Goal: Information Seeking & Learning: Learn about a topic

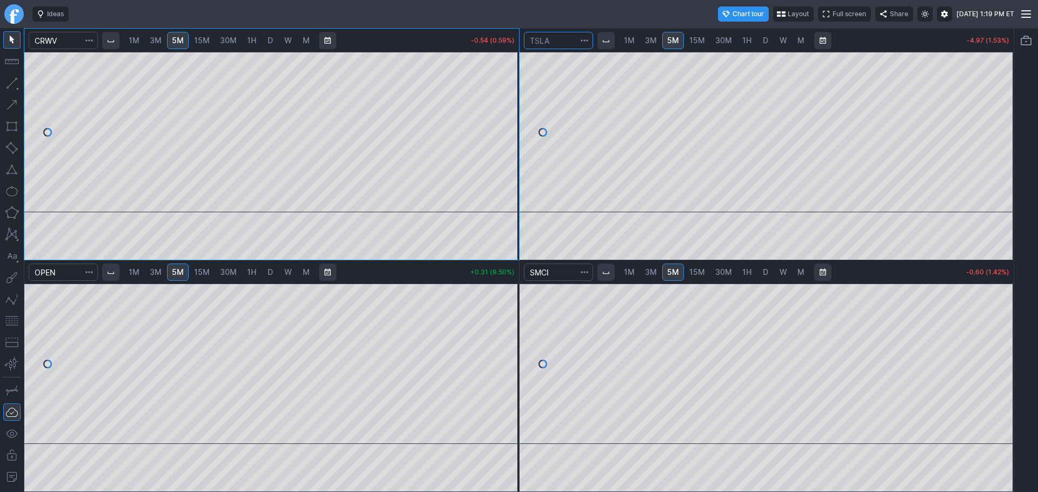
click at [554, 43] on input "Search" at bounding box center [558, 40] width 69 height 17
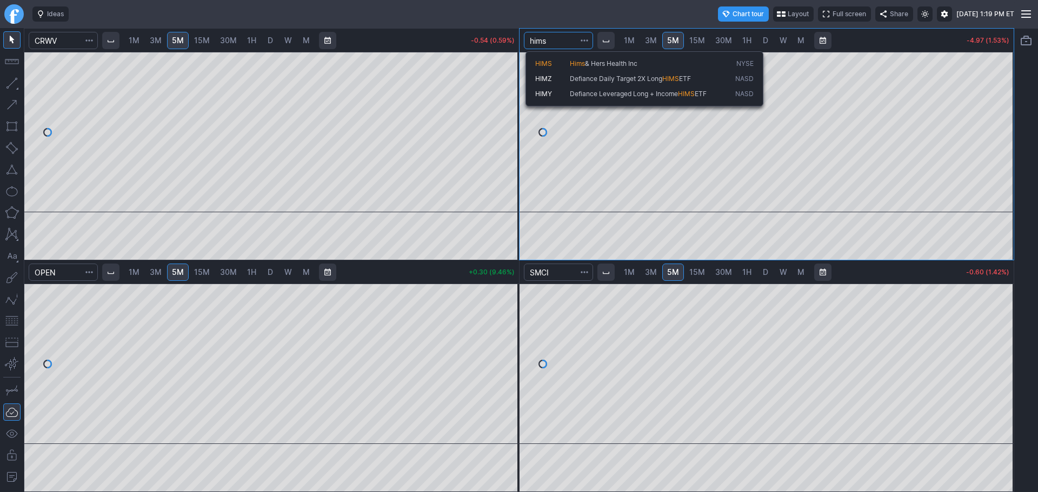
type input "hims"
click at [551, 64] on span "HIMS" at bounding box center [543, 63] width 17 height 8
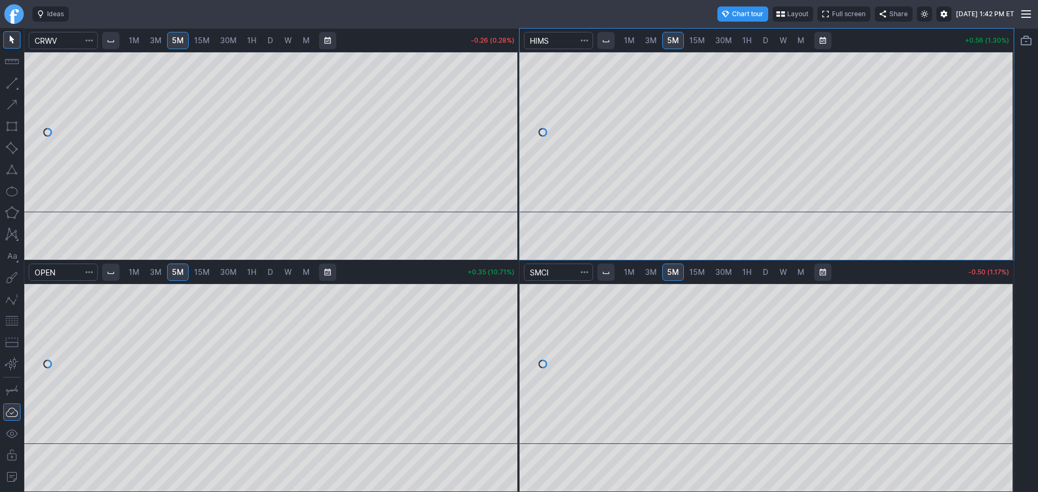
click at [272, 43] on span "D" at bounding box center [270, 40] width 5 height 9
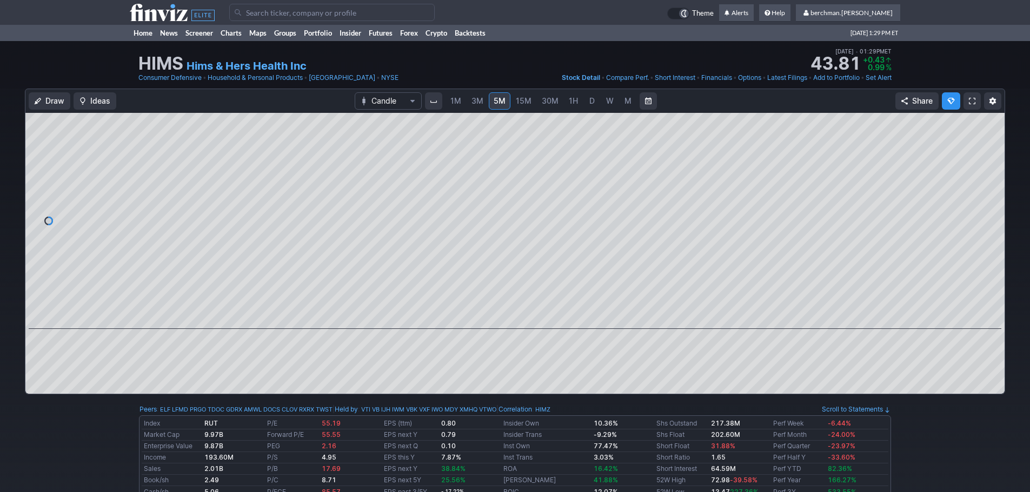
click at [585, 103] on link "D" at bounding box center [591, 100] width 17 height 17
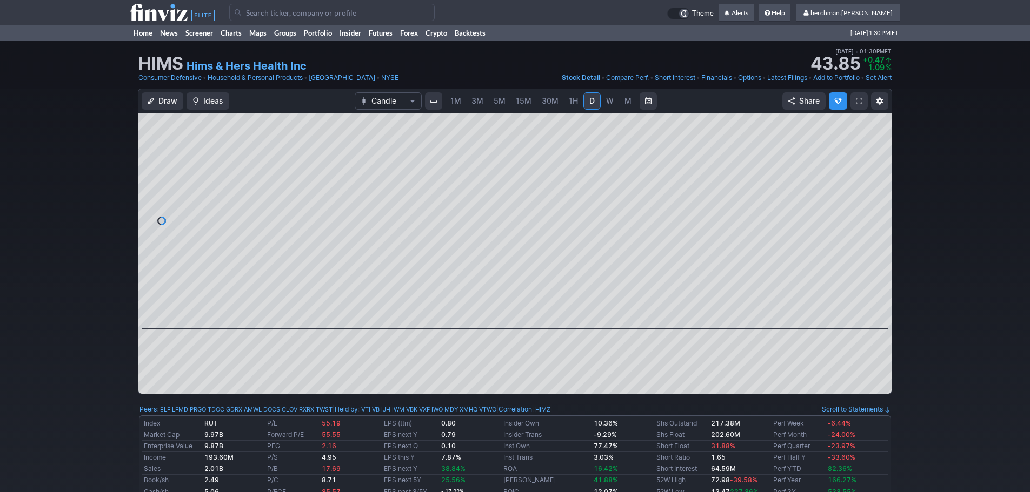
click at [612, 109] on link "W" at bounding box center [609, 100] width 17 height 17
click at [632, 104] on link "M" at bounding box center [627, 100] width 17 height 17
click at [609, 104] on span "W" at bounding box center [610, 100] width 8 height 9
click at [584, 102] on link "D" at bounding box center [591, 100] width 17 height 17
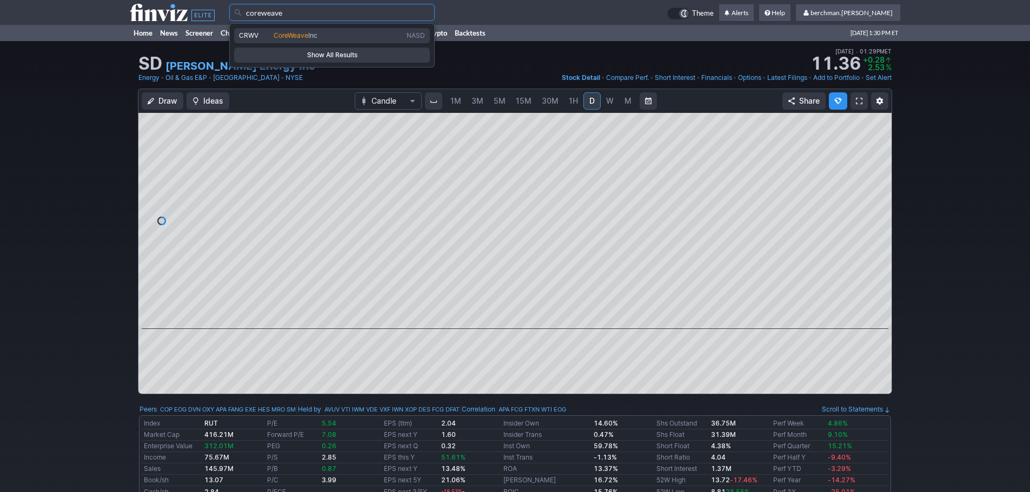
click at [276, 36] on span "CoreWeave" at bounding box center [291, 35] width 35 height 8
type input "CRWV"
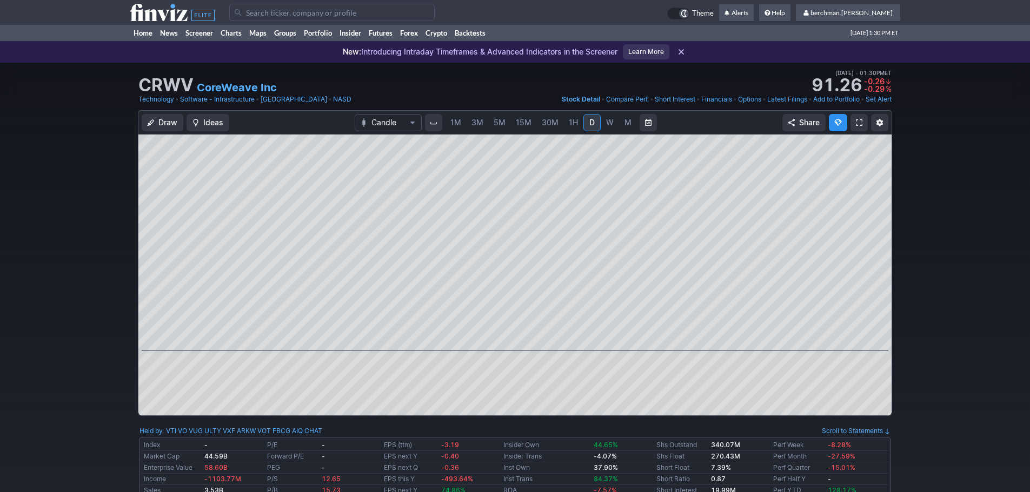
click at [503, 129] on link "5M" at bounding box center [500, 122] width 22 height 17
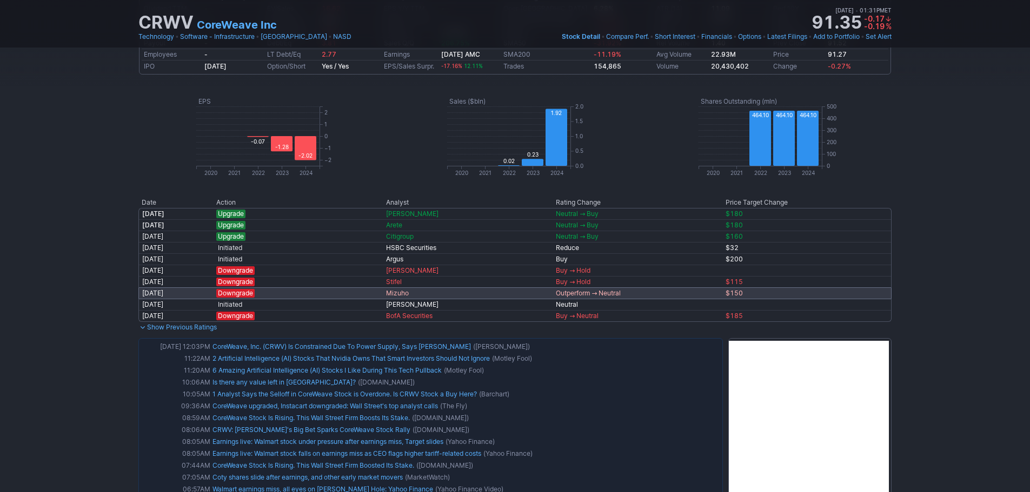
scroll to position [541, 0]
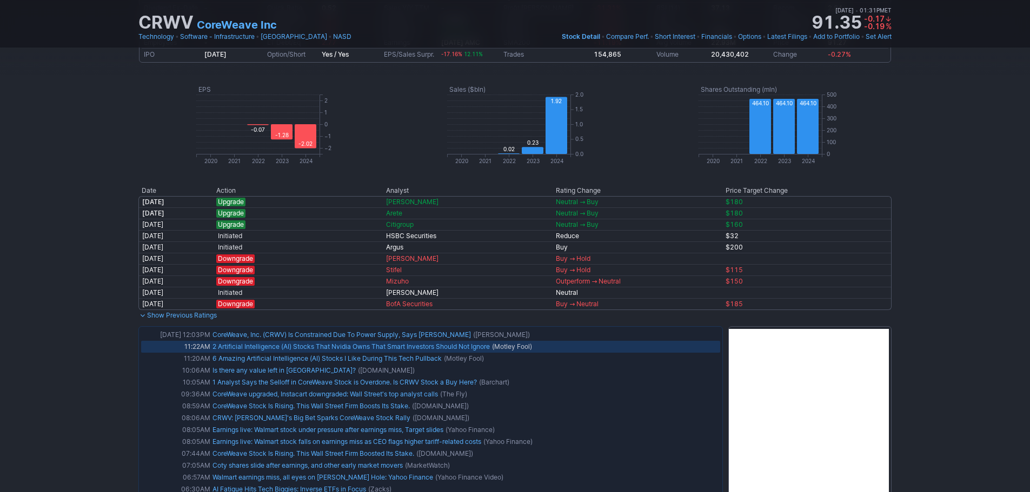
click at [434, 346] on link "2 Artificial Intelligence (AI) Stocks That Nvidia Owns That Smart Investors Sho…" at bounding box center [350, 347] width 277 height 8
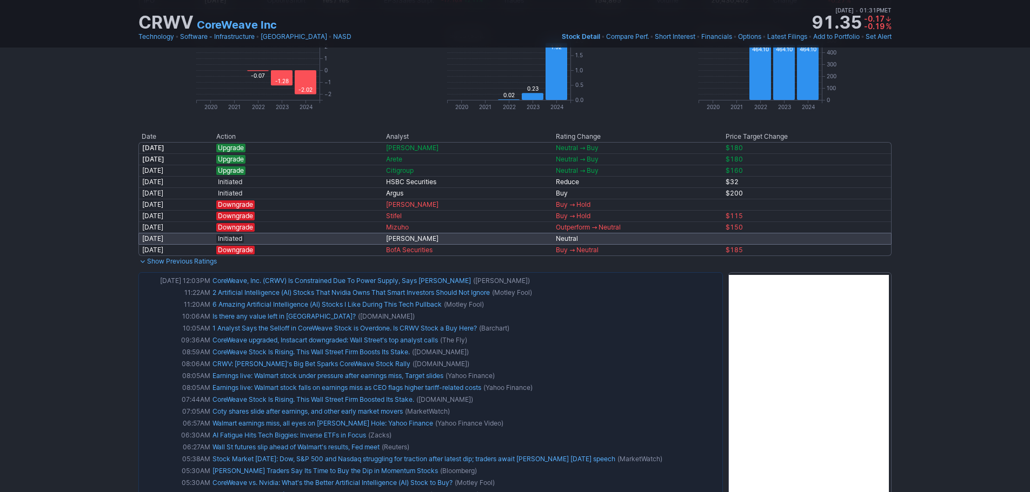
scroll to position [649, 0]
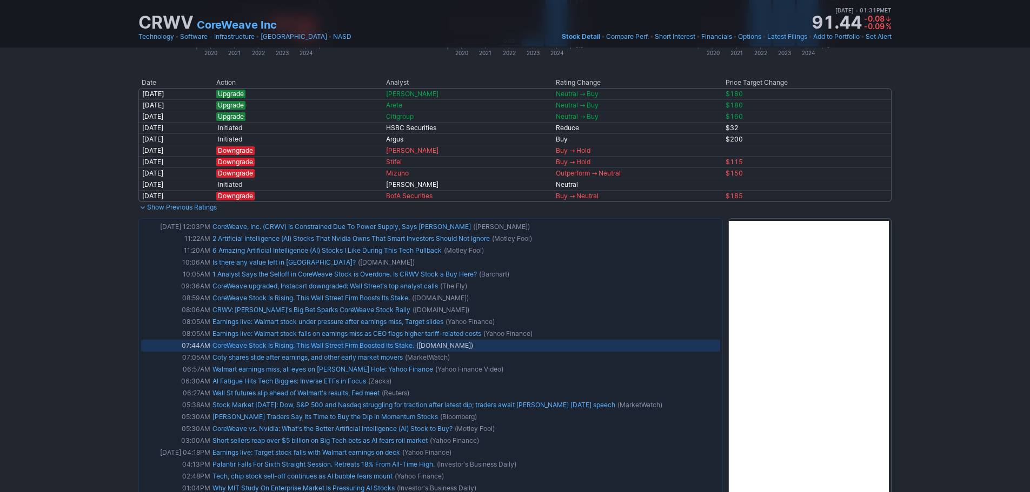
click at [316, 347] on link "CoreWeave Stock Is Rising. This Wall Street Firm Boosted Its Stake." at bounding box center [313, 346] width 202 height 8
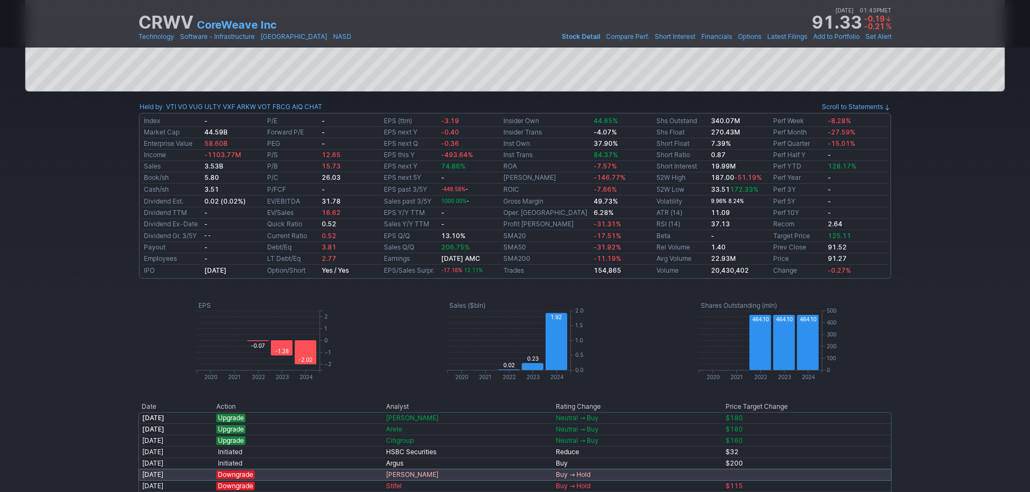
scroll to position [0, 0]
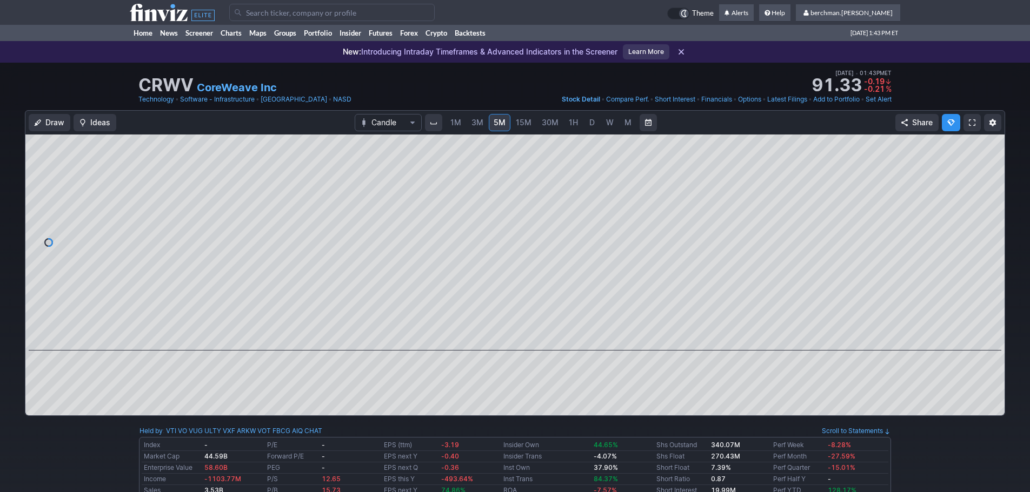
click at [309, 14] on input "Search" at bounding box center [331, 12] width 205 height 17
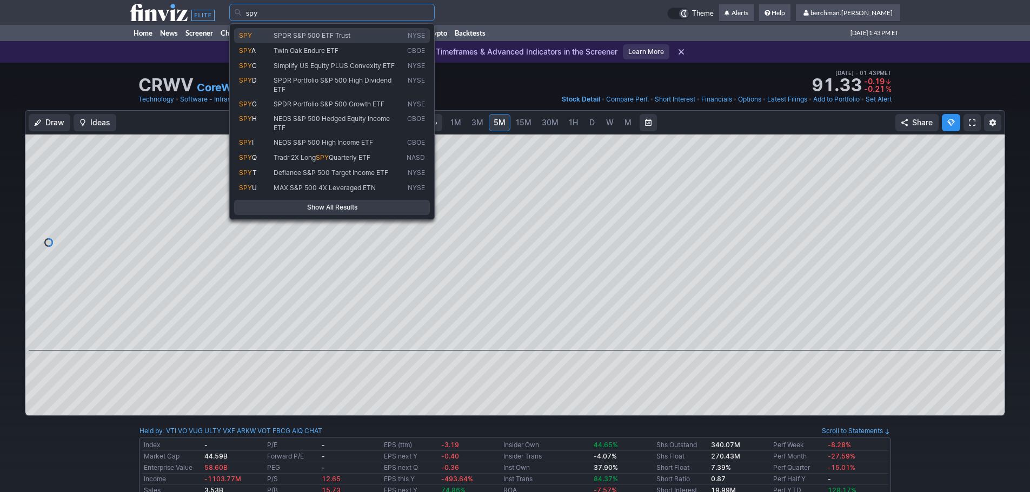
click at [329, 39] on span "SPDR S&P 500 ETF Trust" at bounding box center [337, 35] width 133 height 9
type input "SPY"
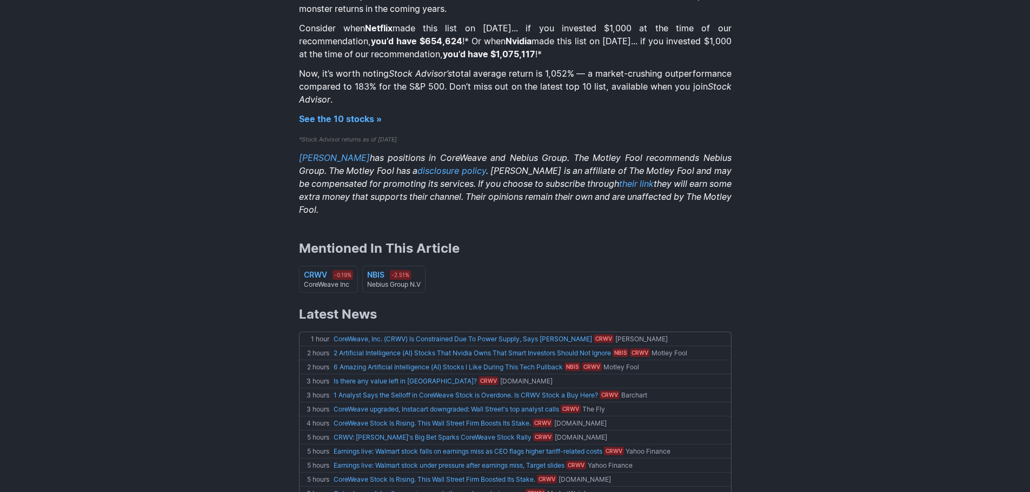
scroll to position [487, 0]
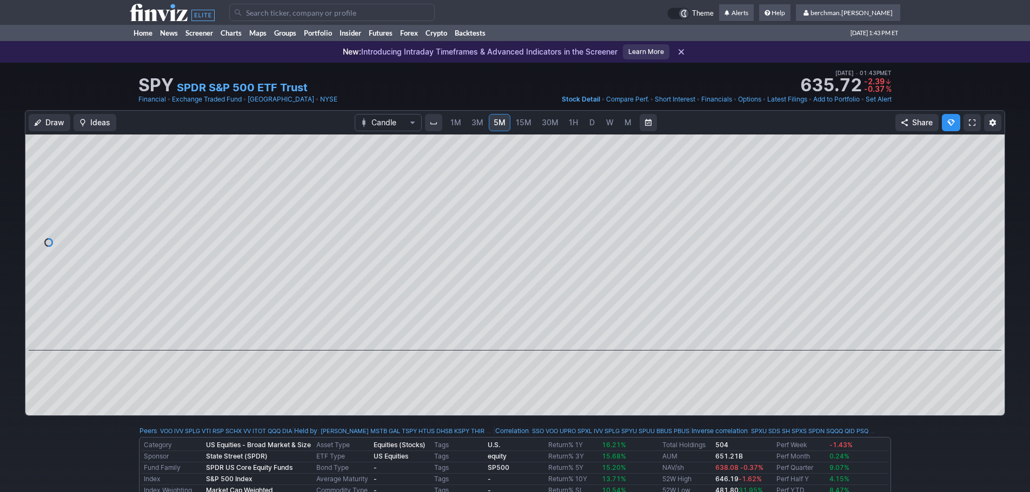
click at [592, 119] on span "D" at bounding box center [591, 122] width 5 height 9
